Goal: Information Seeking & Learning: Understand process/instructions

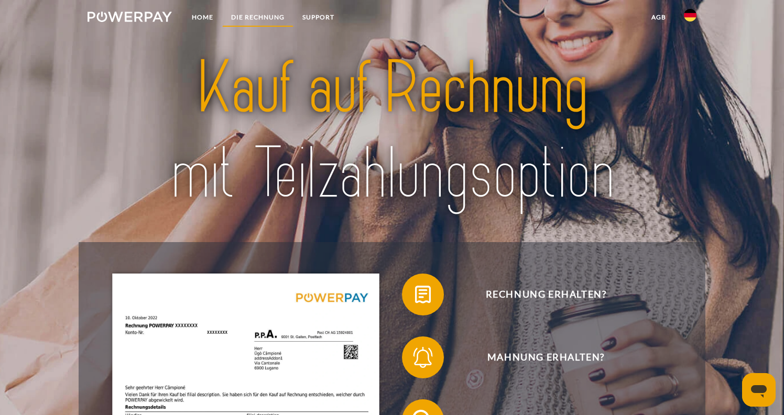
click at [262, 13] on link "DIE RECHNUNG" at bounding box center [257, 17] width 71 height 19
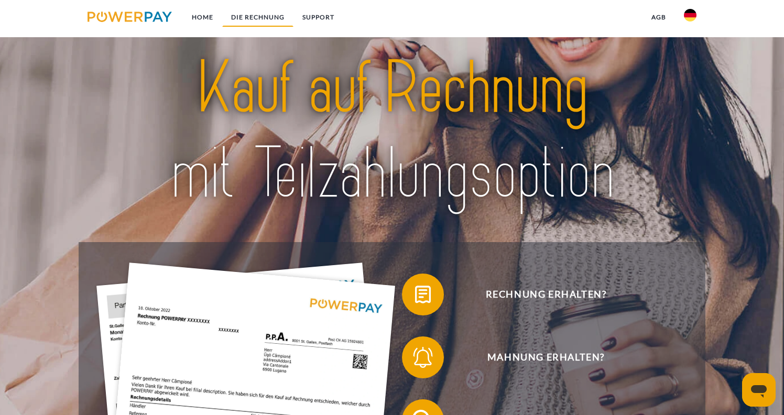
scroll to position [734, 0]
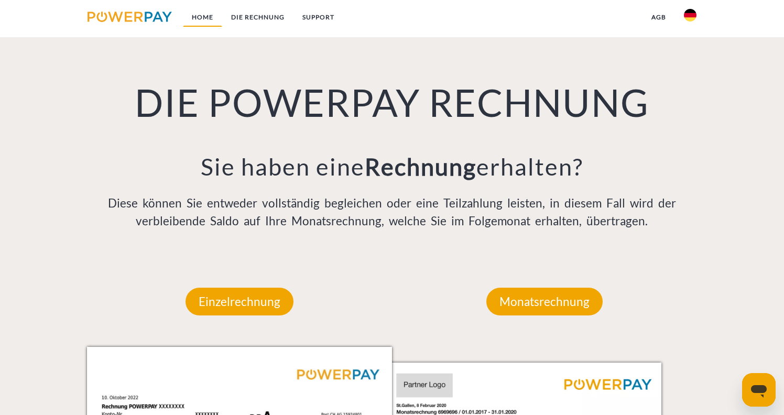
click at [197, 15] on link "Home" at bounding box center [202, 17] width 39 height 19
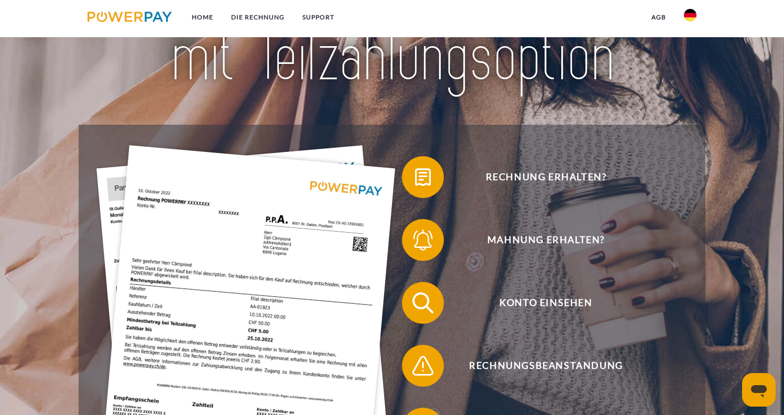
scroll to position [121, 0]
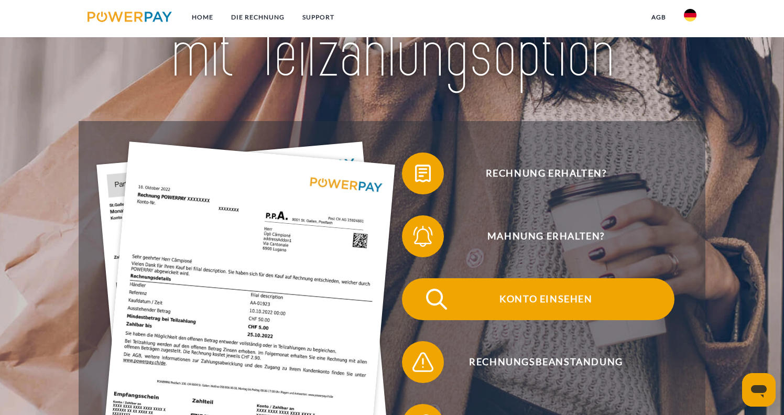
click at [509, 302] on span "Konto einsehen" at bounding box center [545, 299] width 257 height 42
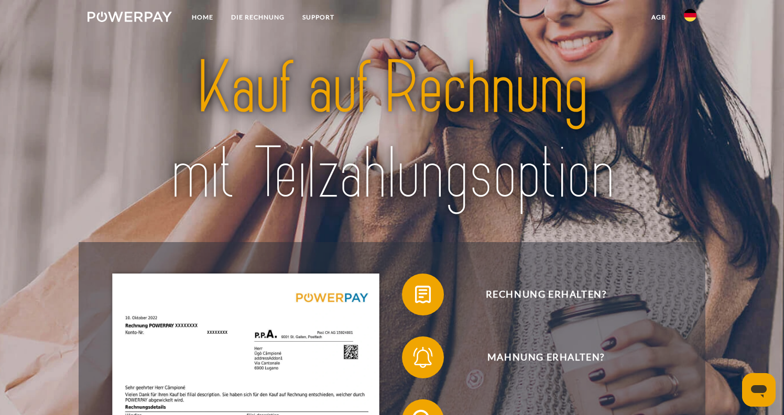
click at [143, 15] on img at bounding box center [129, 17] width 84 height 10
click at [205, 18] on link "Home" at bounding box center [202, 17] width 39 height 19
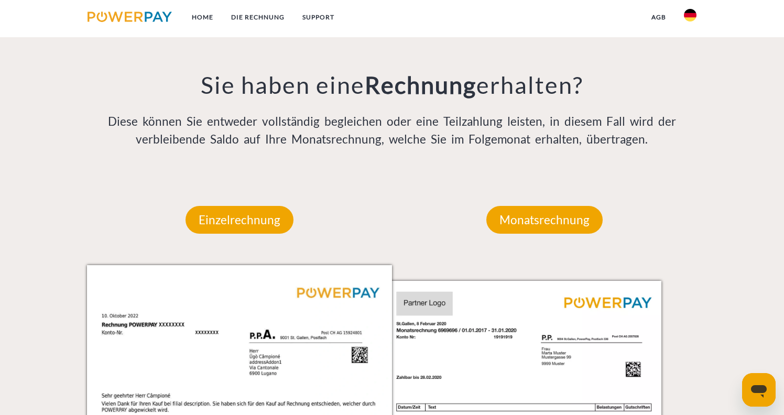
scroll to position [818, 0]
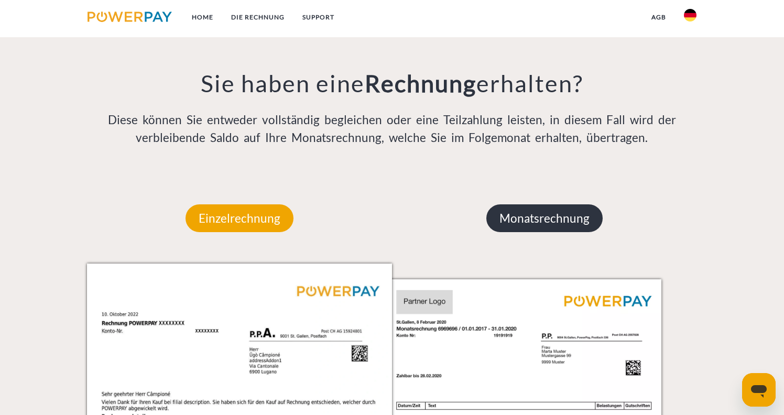
click at [542, 217] on p "Monatsrechnung" at bounding box center [544, 218] width 116 height 28
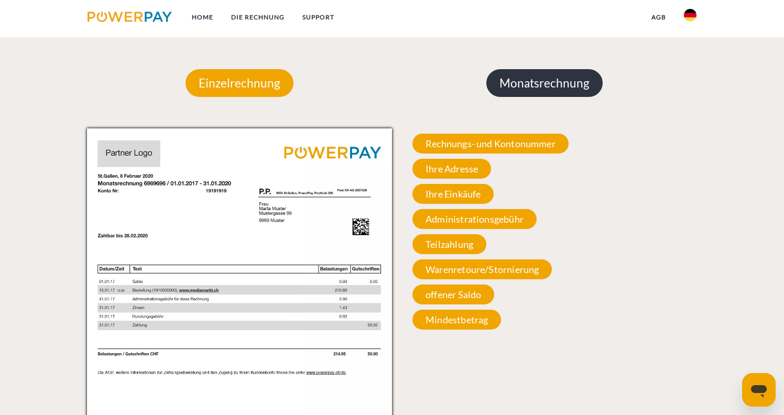
scroll to position [954, 0]
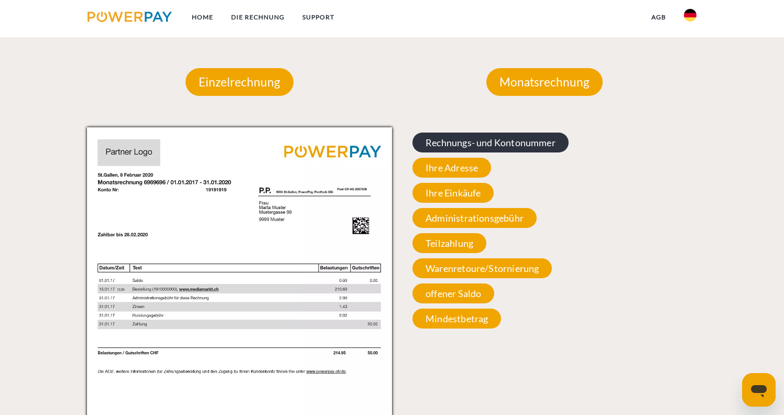
click at [506, 140] on span "Rechnungs- und Kontonummer" at bounding box center [490, 143] width 156 height 20
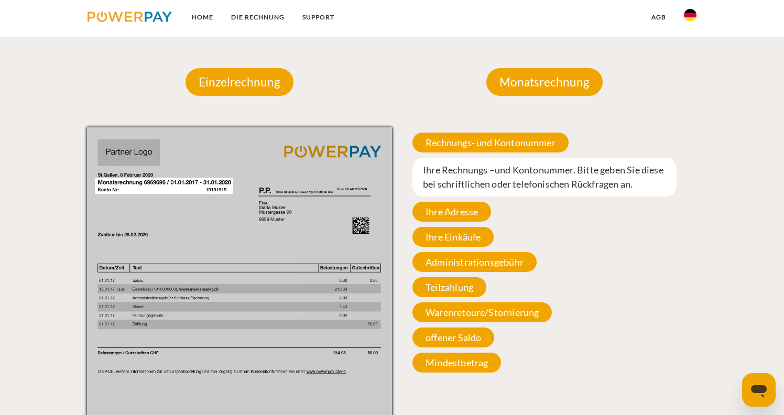
click at [522, 179] on span "Ihre Rechnungs –und Kontonummer. Bitte geben Sie diese bei schriftlichen oder t…" at bounding box center [544, 177] width 264 height 39
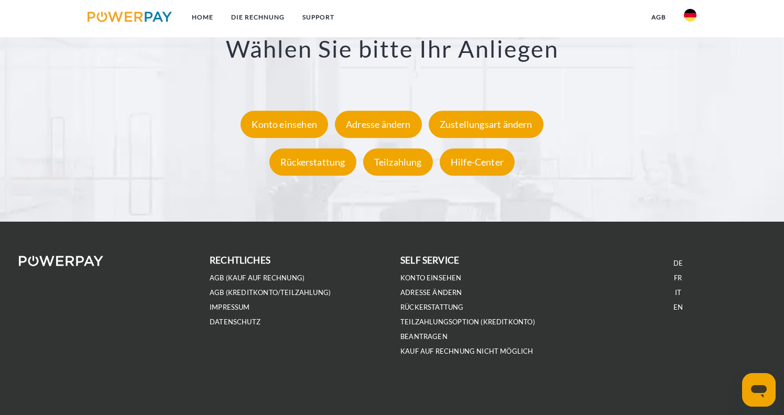
scroll to position [1982, 0]
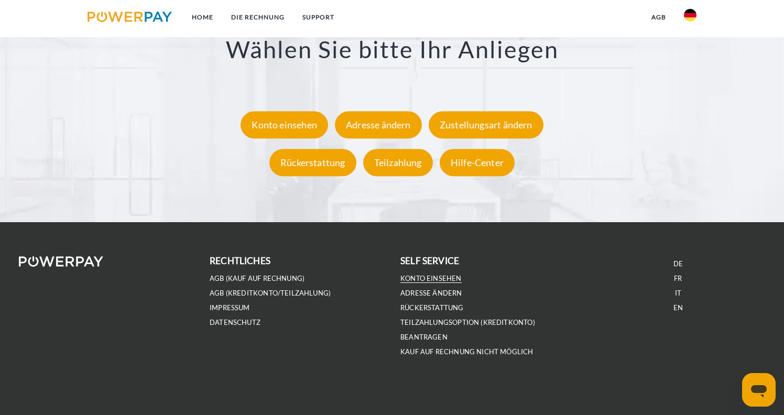
click at [434, 277] on link "Konto einsehen" at bounding box center [430, 278] width 61 height 9
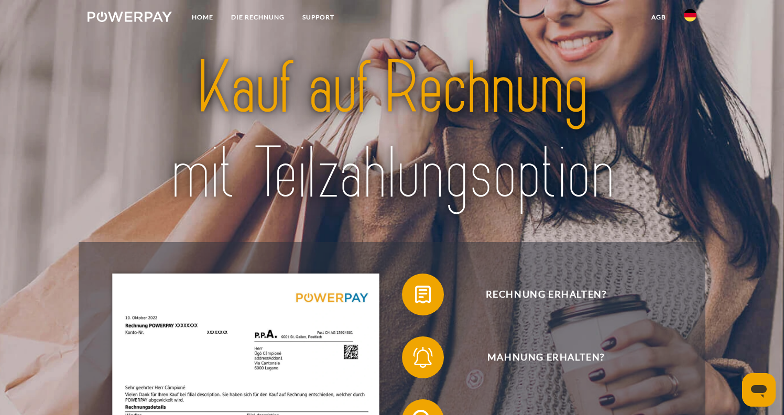
scroll to position [0, 0]
click at [328, 16] on link "SUPPORT" at bounding box center [318, 17] width 50 height 19
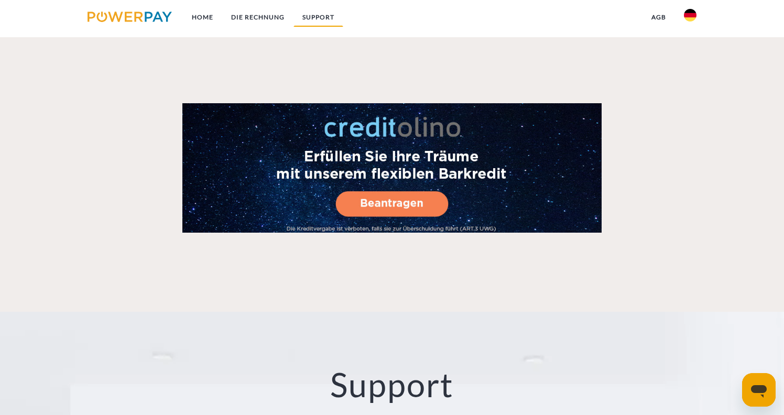
scroll to position [1800, 0]
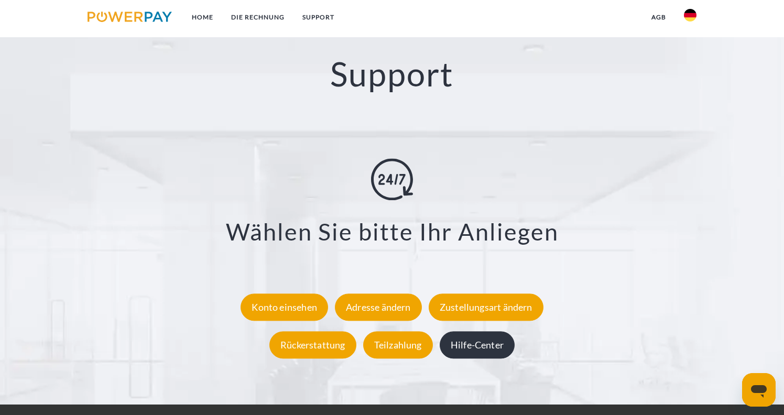
click at [489, 341] on div "Hilfe-Center" at bounding box center [476, 344] width 75 height 27
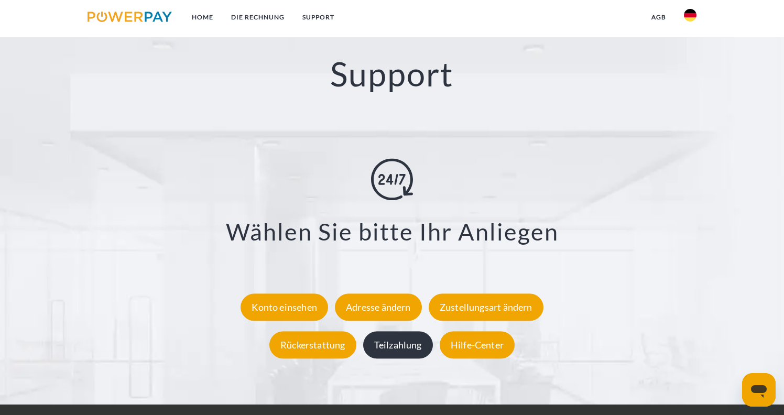
click at [397, 347] on div "Teilzahlung" at bounding box center [398, 344] width 70 height 27
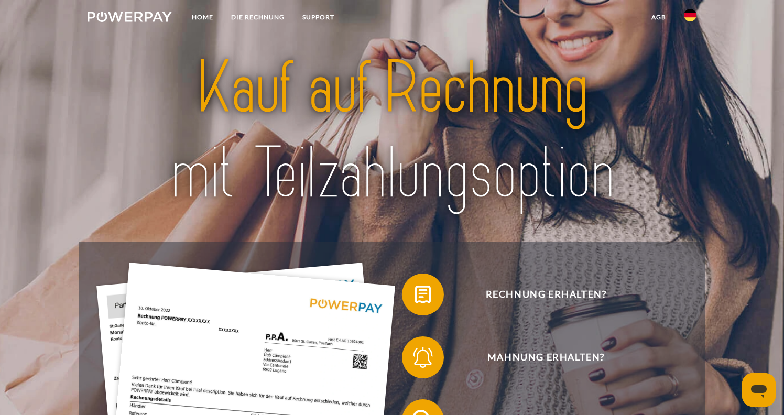
click at [659, 21] on link "agb" at bounding box center [658, 17] width 32 height 19
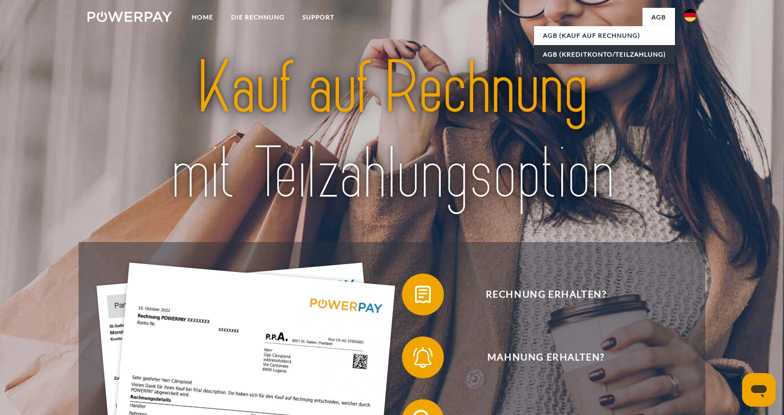
click at [642, 58] on link "AGB (Kreditkonto/Teilzahlung)" at bounding box center [604, 54] width 141 height 19
